Goal: Information Seeking & Learning: Learn about a topic

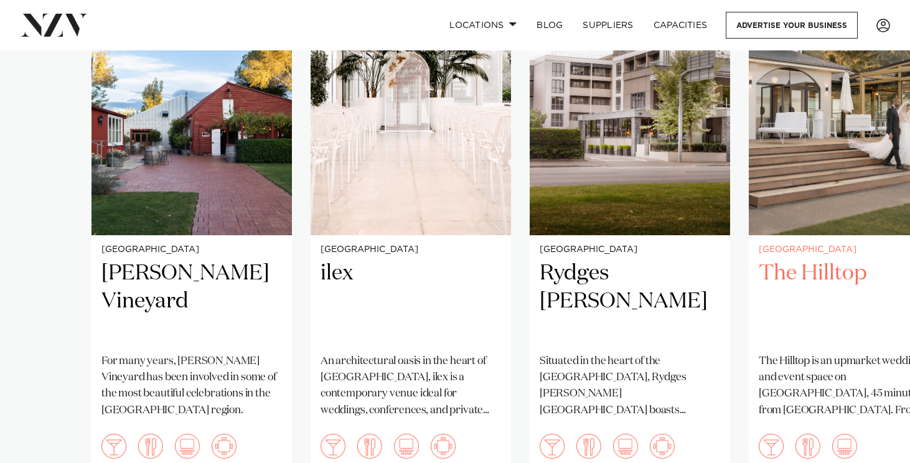
scroll to position [970, 0]
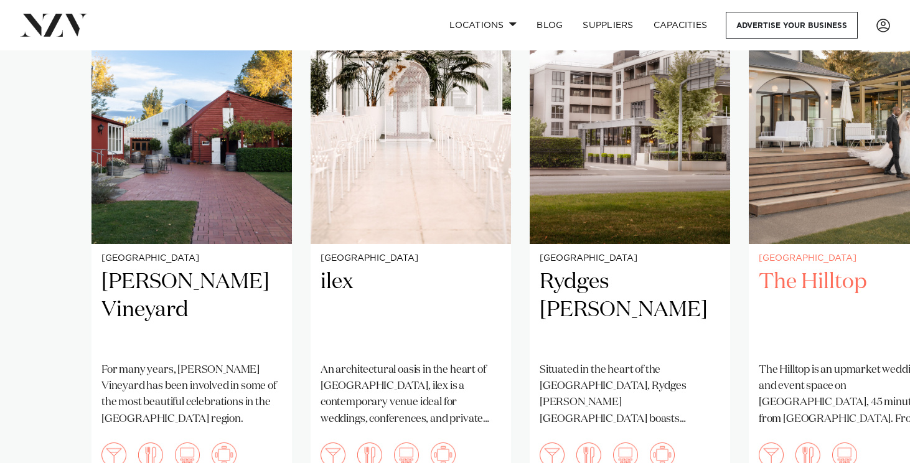
click at [811, 179] on img "4 / 4" at bounding box center [848, 109] width 200 height 269
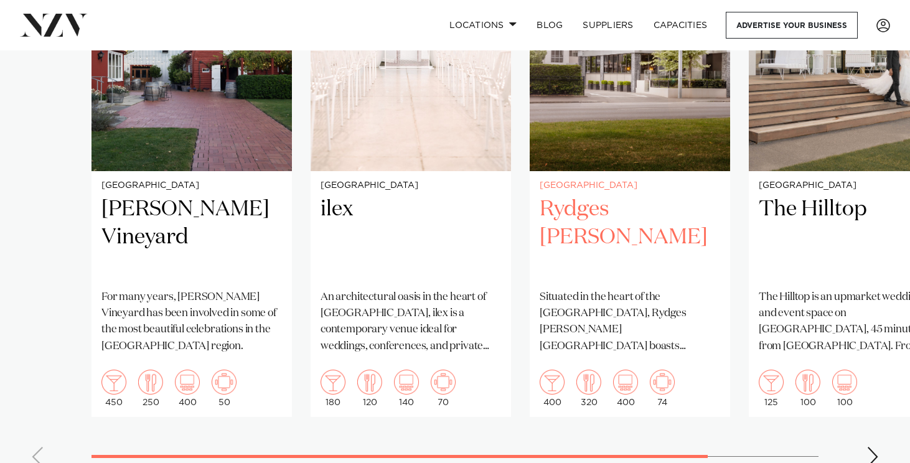
scroll to position [1032, 0]
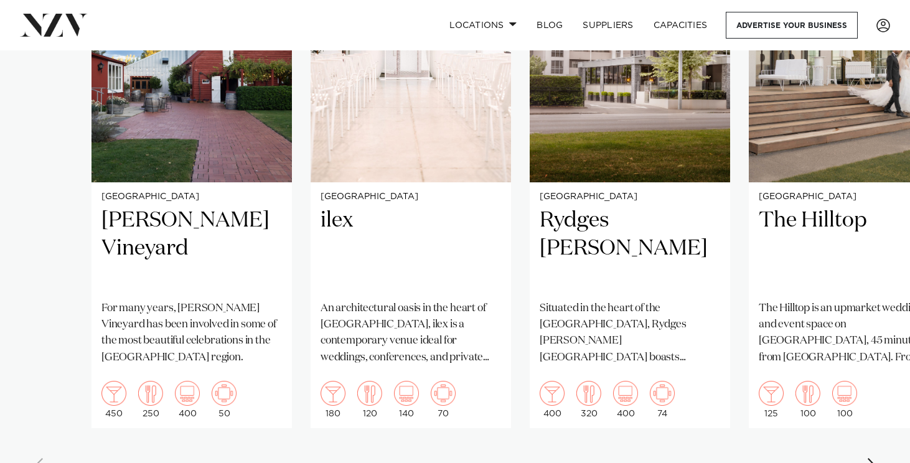
click at [875, 437] on swiper-container "Christchurch Larcomb Vineyard For many years, Larcomb Vineyard has been involve…" at bounding box center [455, 201] width 910 height 574
click at [865, 448] on swiper-container "Christchurch Larcomb Vineyard For many years, Larcomb Vineyard has been involve…" at bounding box center [455, 201] width 910 height 574
click at [866, 458] on div "Next slide" at bounding box center [872, 468] width 12 height 20
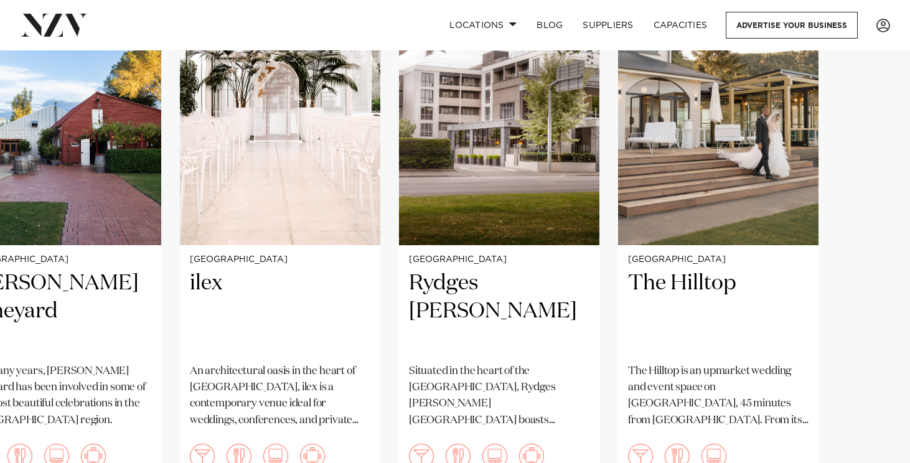
scroll to position [972, 0]
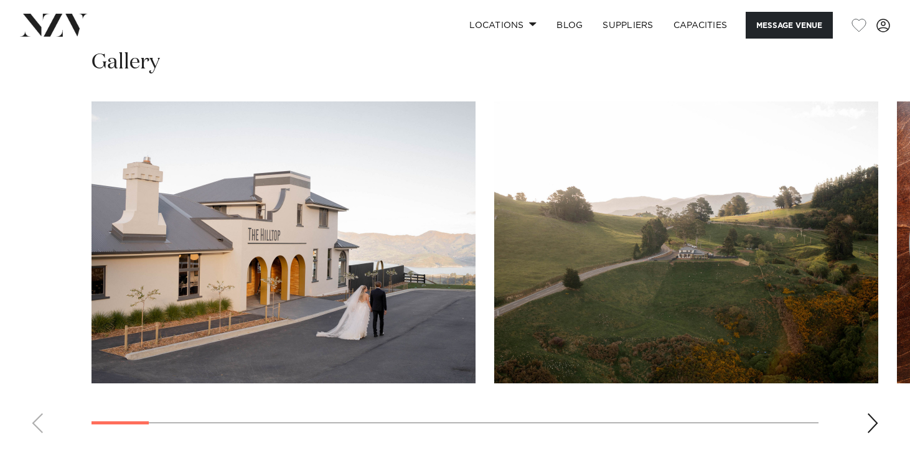
scroll to position [1107, 0]
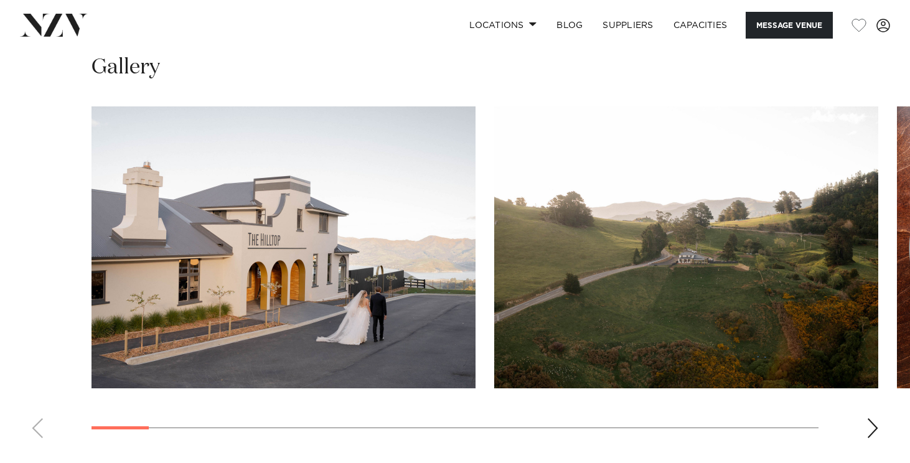
click at [865, 397] on swiper-container at bounding box center [455, 277] width 910 height 342
click at [870, 418] on div "Next slide" at bounding box center [872, 428] width 12 height 20
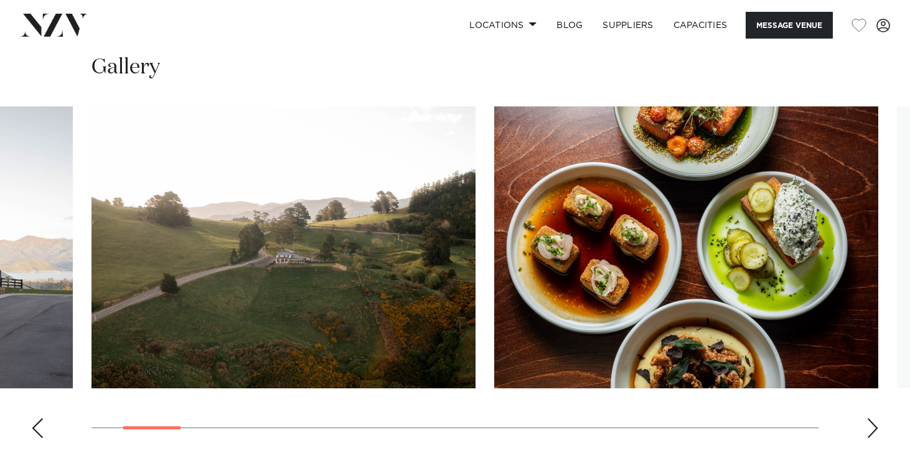
click at [870, 418] on div "Next slide" at bounding box center [872, 428] width 12 height 20
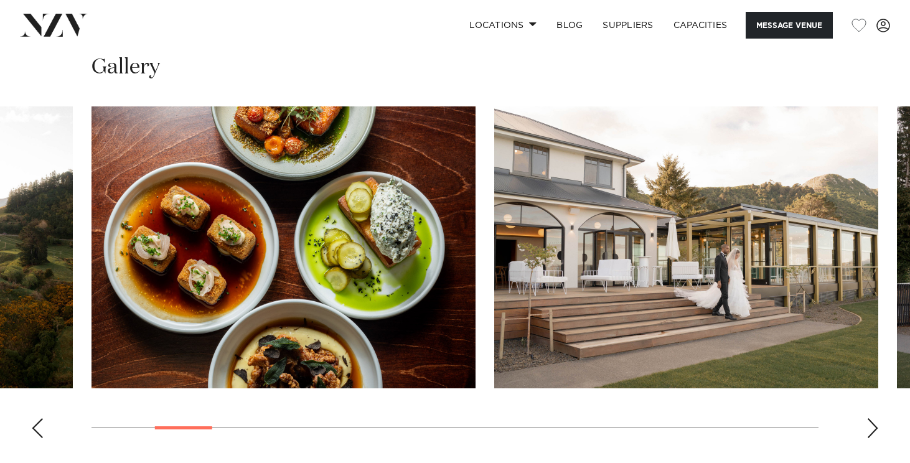
click at [870, 418] on div "Next slide" at bounding box center [872, 428] width 12 height 20
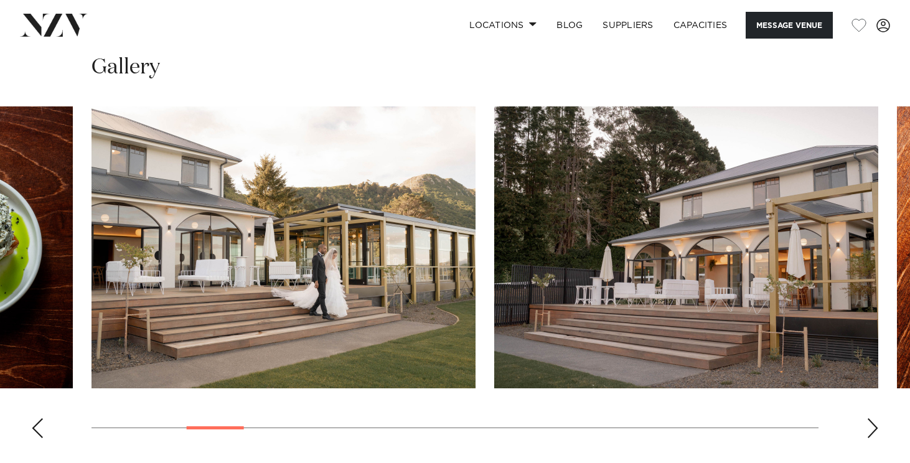
click at [870, 418] on div "Next slide" at bounding box center [872, 428] width 12 height 20
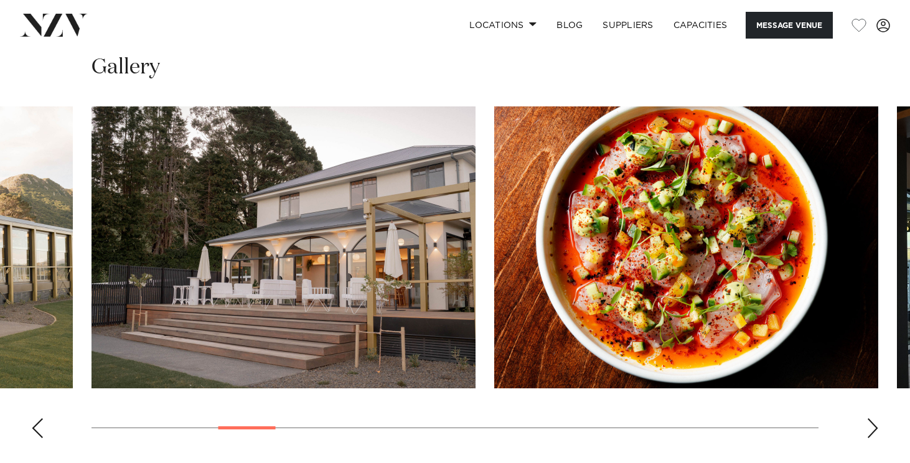
click at [870, 418] on div "Next slide" at bounding box center [872, 428] width 12 height 20
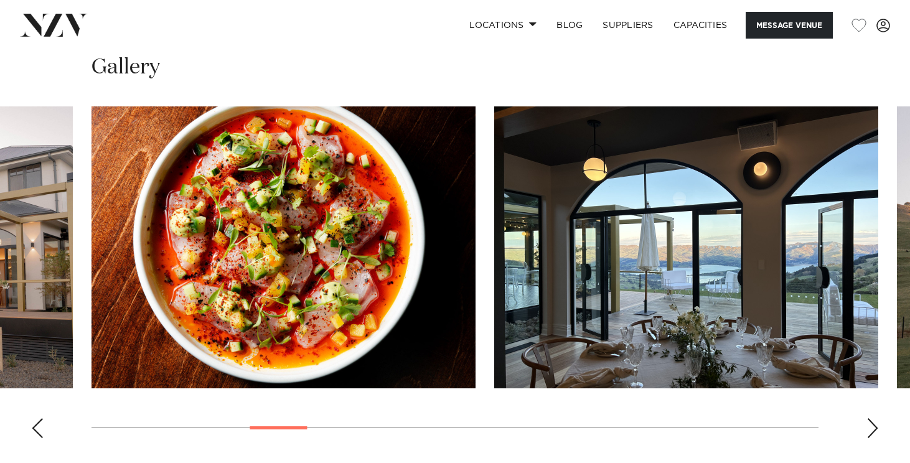
click at [870, 418] on div "Next slide" at bounding box center [872, 428] width 12 height 20
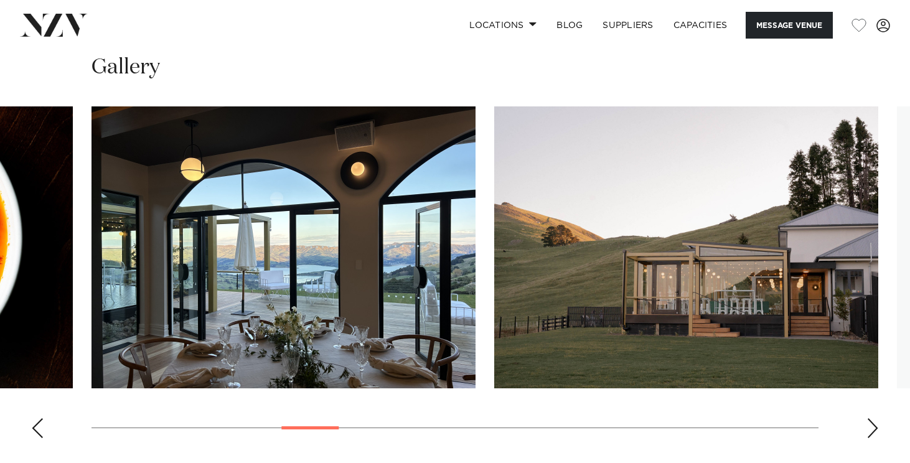
click at [870, 418] on div "Next slide" at bounding box center [872, 428] width 12 height 20
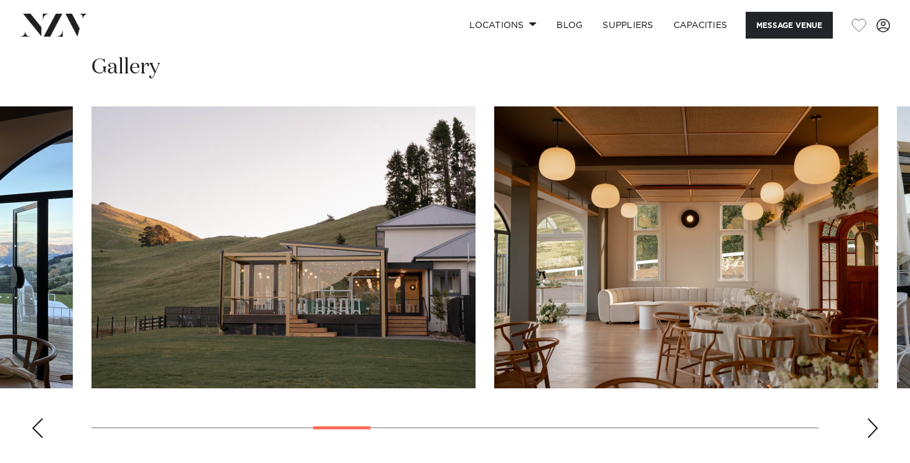
click at [870, 418] on div "Next slide" at bounding box center [872, 428] width 12 height 20
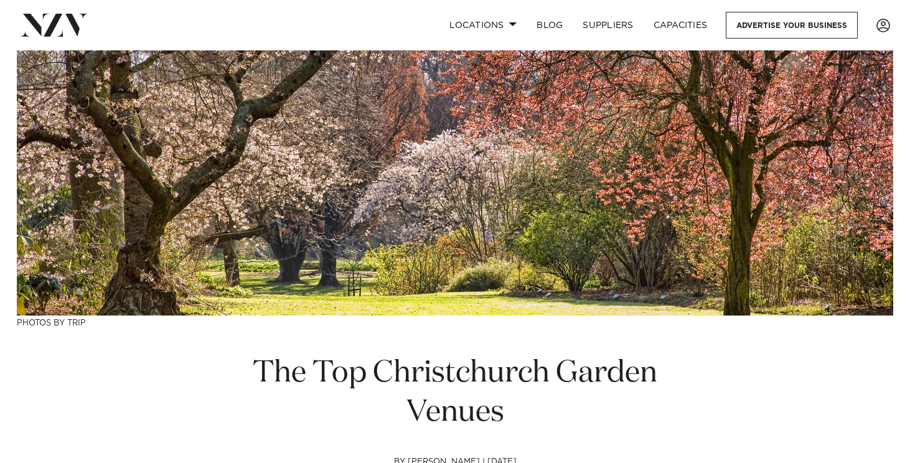
click at [526, 286] on img at bounding box center [455, 103] width 876 height 425
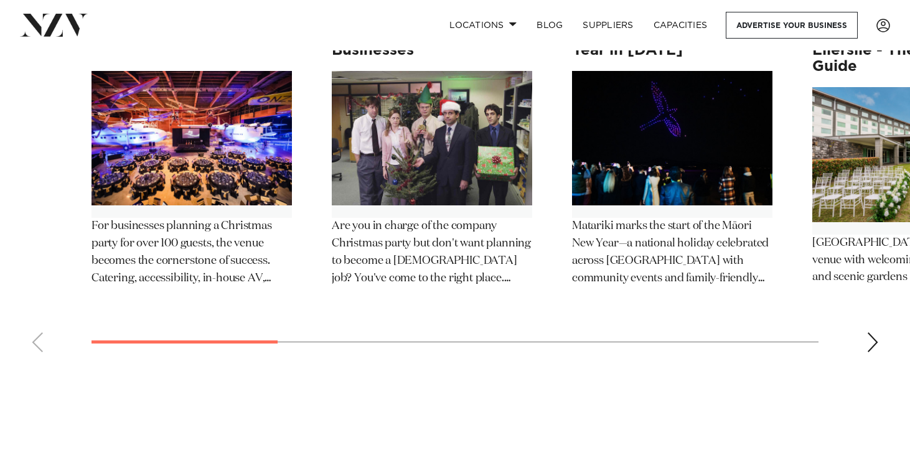
scroll to position [11301, 0]
